Goal: Transaction & Acquisition: Obtain resource

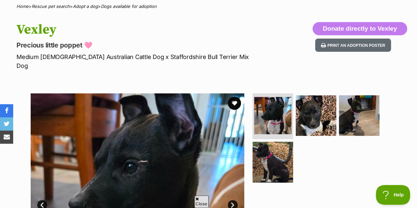
scroll to position [99, 0]
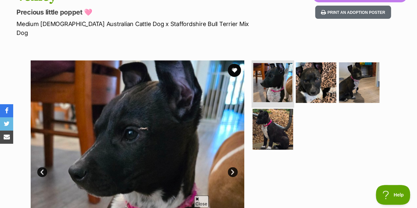
click at [282, 65] on img at bounding box center [272, 82] width 39 height 39
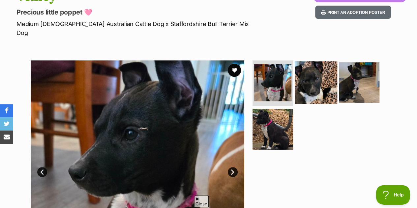
click at [303, 65] on img at bounding box center [316, 82] width 43 height 43
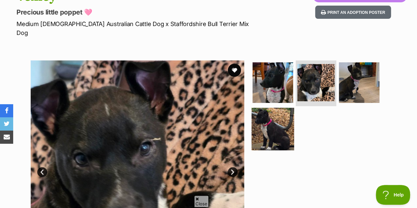
click at [281, 108] on img at bounding box center [273, 129] width 43 height 43
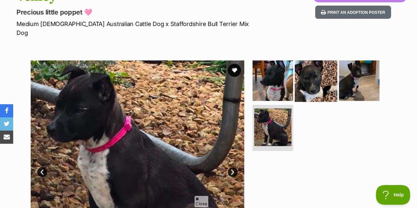
click at [335, 68] on img at bounding box center [316, 80] width 43 height 43
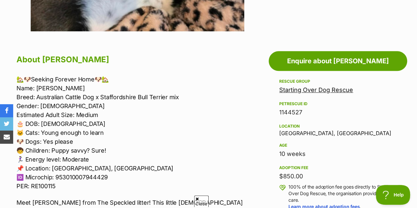
scroll to position [396, 0]
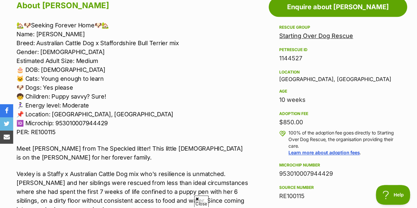
drag, startPoint x: 223, startPoint y: 67, endPoint x: 196, endPoint y: 66, distance: 27.1
click at [196, 66] on p "🏡🐶Seeking Forever Home🐶🏡 Name: Vexley Breed: Australian Cattle Dog x Staffordsh…" at bounding box center [132, 79] width 232 height 116
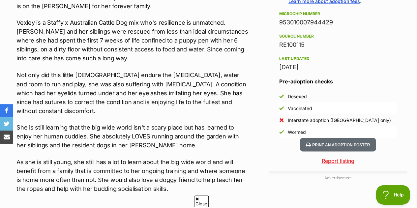
scroll to position [561, 0]
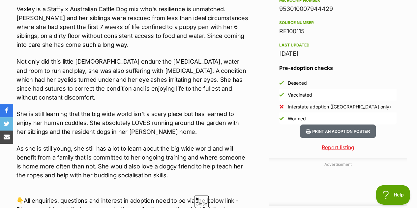
drag, startPoint x: 173, startPoint y: 62, endPoint x: 125, endPoint y: 61, distance: 47.8
click at [125, 61] on p "Not only did this little lady endure the lack of food, water and room to run an…" at bounding box center [132, 79] width 232 height 45
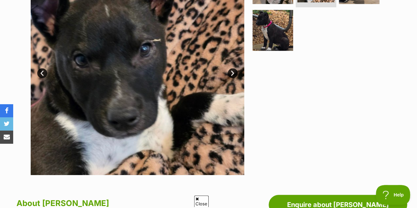
scroll to position [132, 0]
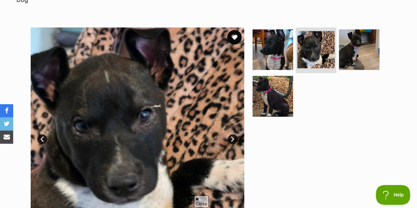
click at [234, 30] on button "favourite" at bounding box center [234, 37] width 15 height 15
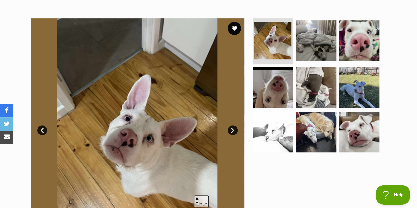
click at [232, 125] on link "Next" at bounding box center [233, 130] width 10 height 10
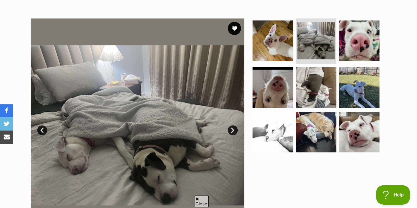
click at [232, 125] on link "Next" at bounding box center [233, 130] width 10 height 10
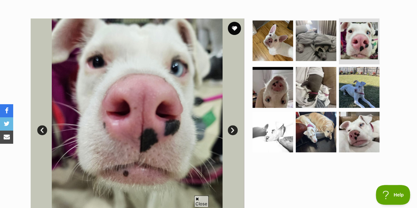
click at [232, 125] on link "Next" at bounding box center [233, 130] width 10 height 10
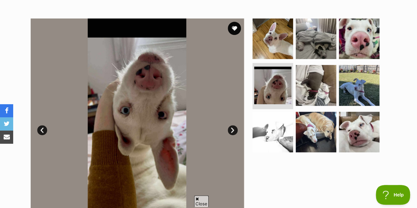
click at [232, 125] on link "Next" at bounding box center [233, 130] width 10 height 10
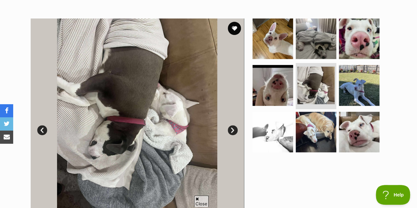
click at [232, 125] on link "Next" at bounding box center [233, 130] width 10 height 10
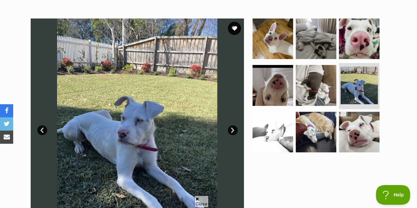
click at [232, 125] on link "Next" at bounding box center [233, 130] width 10 height 10
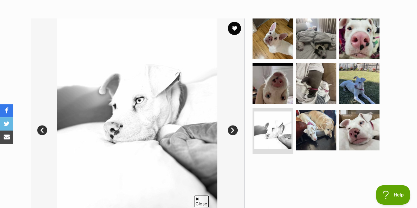
click at [232, 125] on link "Next" at bounding box center [233, 130] width 10 height 10
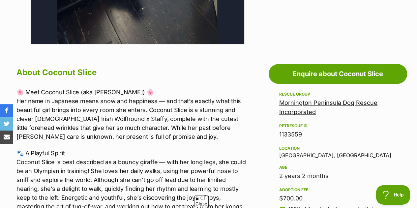
scroll to position [330, 0]
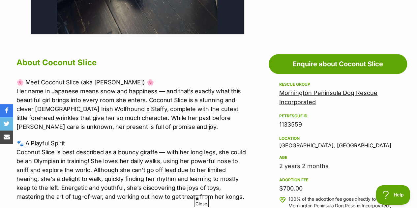
drag, startPoint x: 232, startPoint y: 113, endPoint x: 164, endPoint y: 113, distance: 67.6
click at [164, 113] on p "🌸 Meet Coconut Slice (aka Yuki) 🌸 Her name in Japanese means snow and happiness…" at bounding box center [132, 104] width 232 height 53
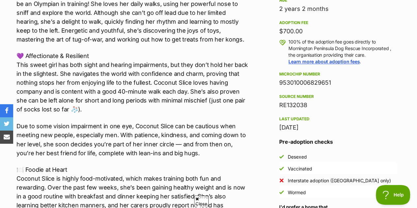
scroll to position [528, 0]
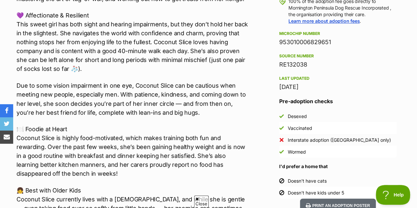
drag, startPoint x: 163, startPoint y: 113, endPoint x: 136, endPoint y: 112, distance: 26.7
click at [136, 124] on p "🍽️ Foodie at Heart Coconut Slice is highly food-motivated, which makes training…" at bounding box center [132, 150] width 232 height 53
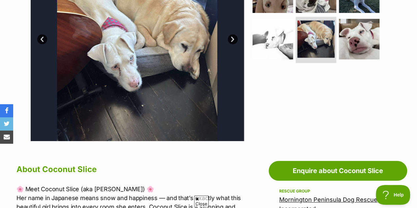
scroll to position [132, 0]
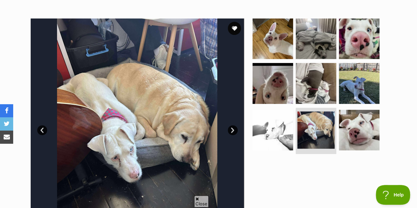
click at [227, 115] on img at bounding box center [137, 125] width 214 height 214
click at [237, 21] on button "favourite" at bounding box center [234, 28] width 15 height 15
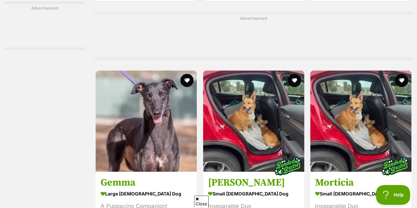
scroll to position [3625, 0]
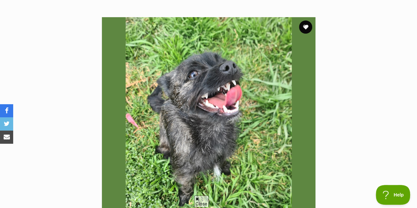
scroll to position [132, 0]
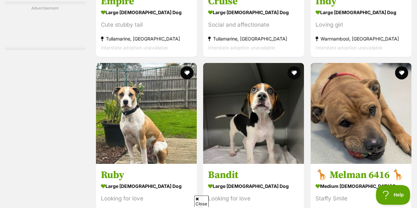
scroll to position [2441, 0]
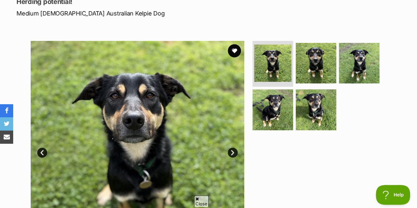
scroll to position [132, 0]
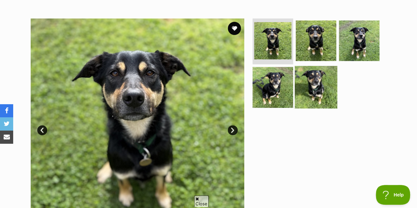
click at [313, 79] on img at bounding box center [316, 87] width 43 height 43
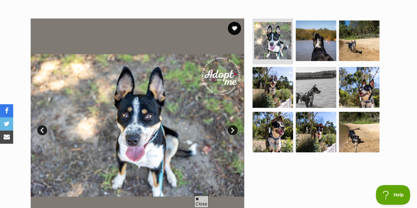
click at [235, 125] on link "Next" at bounding box center [233, 130] width 10 height 10
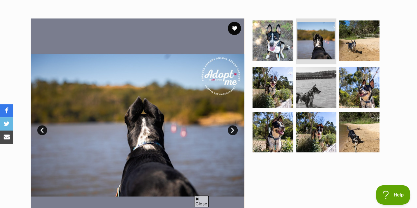
click at [235, 125] on link "Next" at bounding box center [233, 130] width 10 height 10
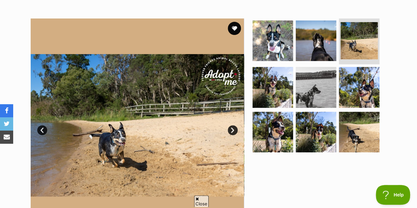
click at [235, 125] on link "Next" at bounding box center [233, 130] width 10 height 10
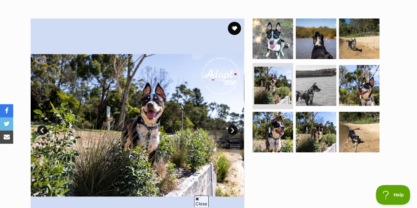
click at [235, 125] on link "Next" at bounding box center [233, 130] width 10 height 10
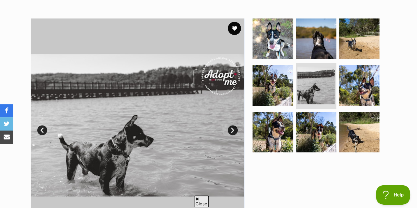
click at [235, 125] on link "Next" at bounding box center [233, 130] width 10 height 10
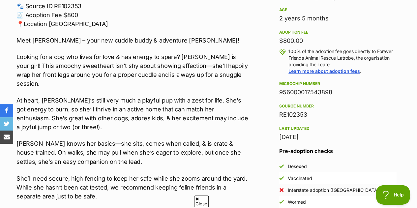
scroll to position [528, 0]
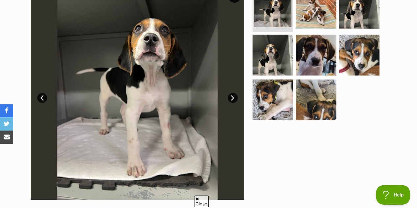
scroll to position [165, 0]
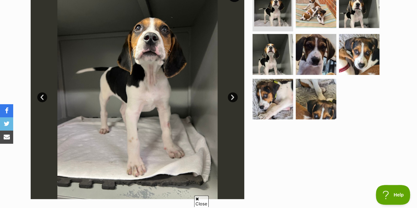
click at [235, 92] on link "Next" at bounding box center [233, 97] width 10 height 10
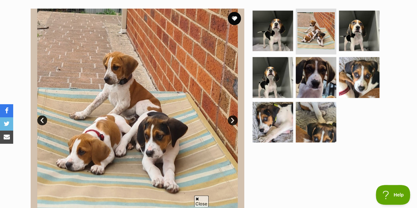
scroll to position [132, 0]
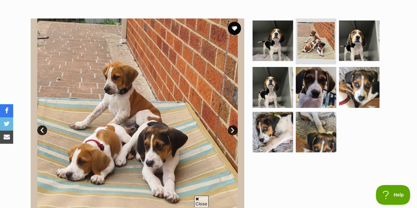
click at [230, 105] on img at bounding box center [138, 125] width 214 height 214
click at [230, 125] on link "Next" at bounding box center [233, 130] width 10 height 10
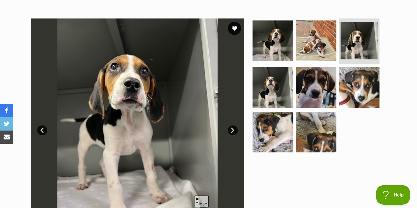
click at [230, 125] on link "Next" at bounding box center [233, 130] width 10 height 10
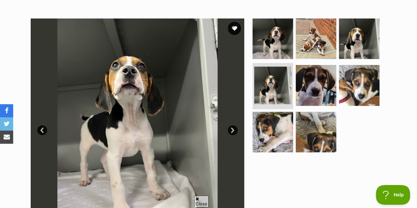
click at [230, 125] on link "Next" at bounding box center [233, 130] width 10 height 10
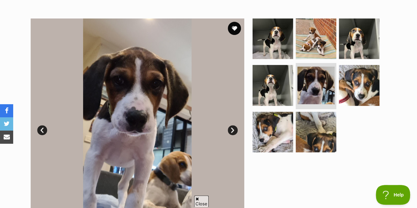
click at [230, 125] on link "Next" at bounding box center [233, 130] width 10 height 10
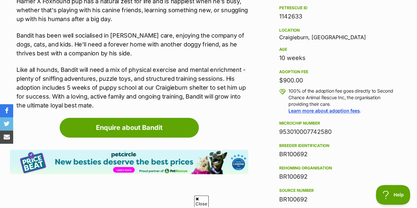
scroll to position [363, 0]
